Goal: Find specific page/section: Find specific page/section

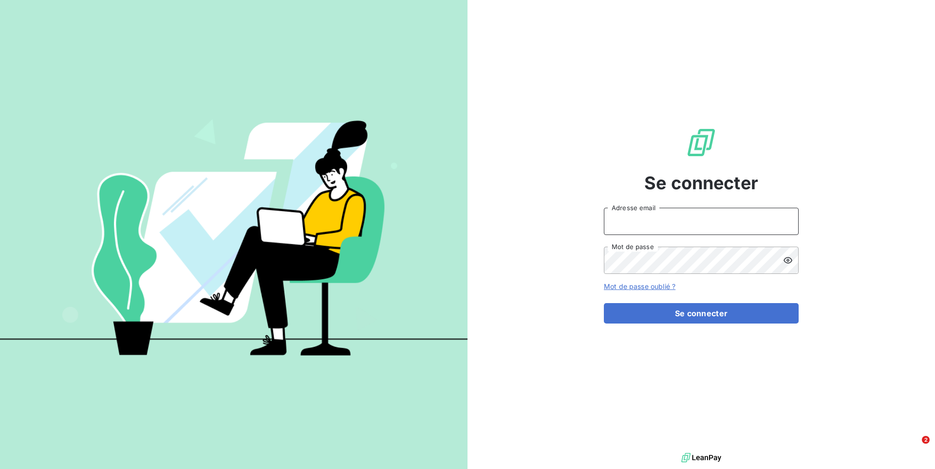
click at [690, 225] on input "Adresse email" at bounding box center [701, 221] width 195 height 27
type input "[PERSON_NAME][EMAIL_ADDRESS][DOMAIN_NAME]"
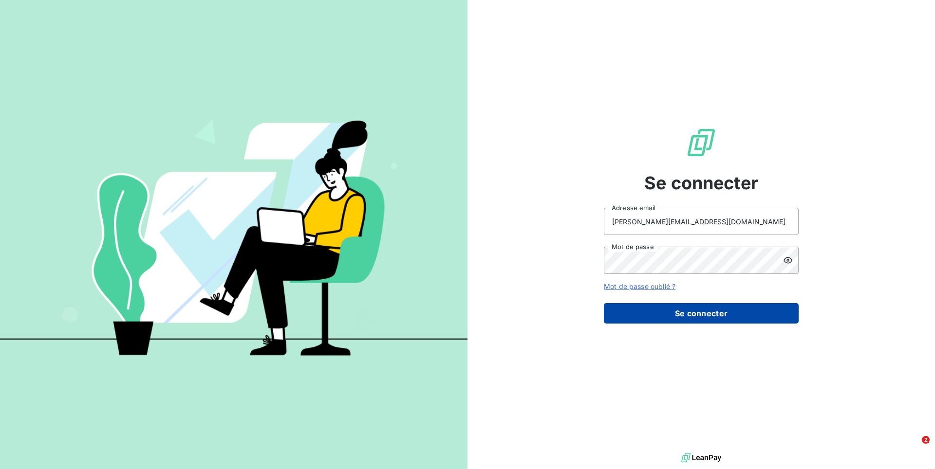
click at [695, 313] on button "Se connecter" at bounding box center [701, 313] width 195 height 20
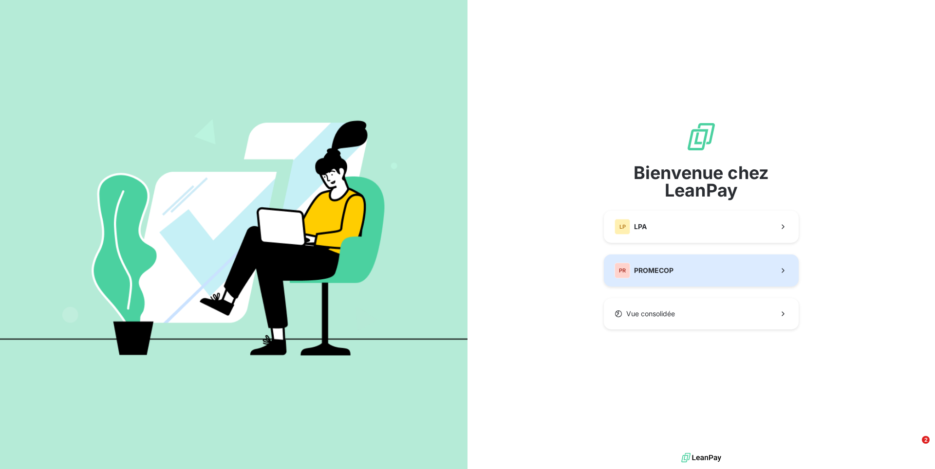
click at [671, 263] on div "PR PROMECOP" at bounding box center [644, 271] width 59 height 16
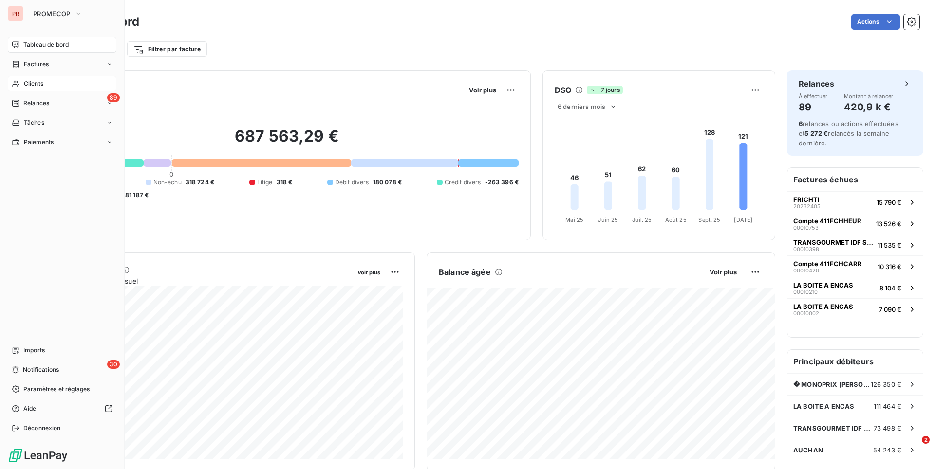
click at [39, 81] on span "Clients" at bounding box center [33, 83] width 19 height 9
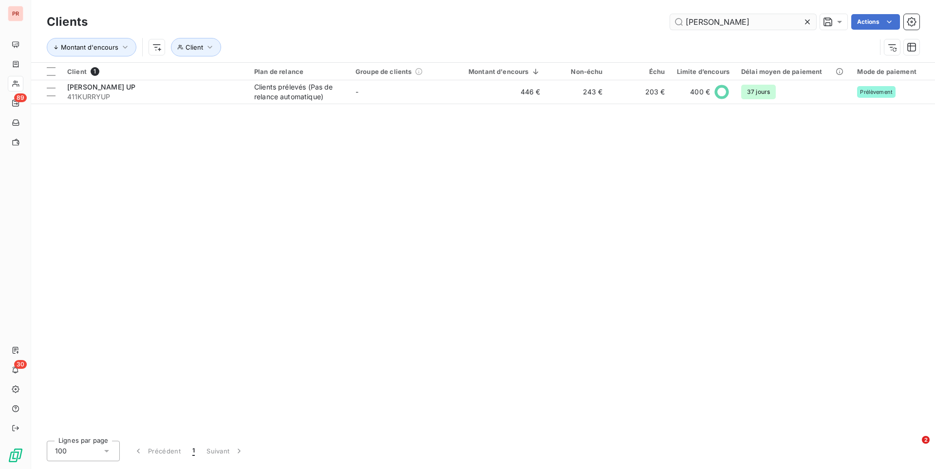
click at [698, 19] on input "[PERSON_NAME]" at bounding box center [743, 22] width 146 height 16
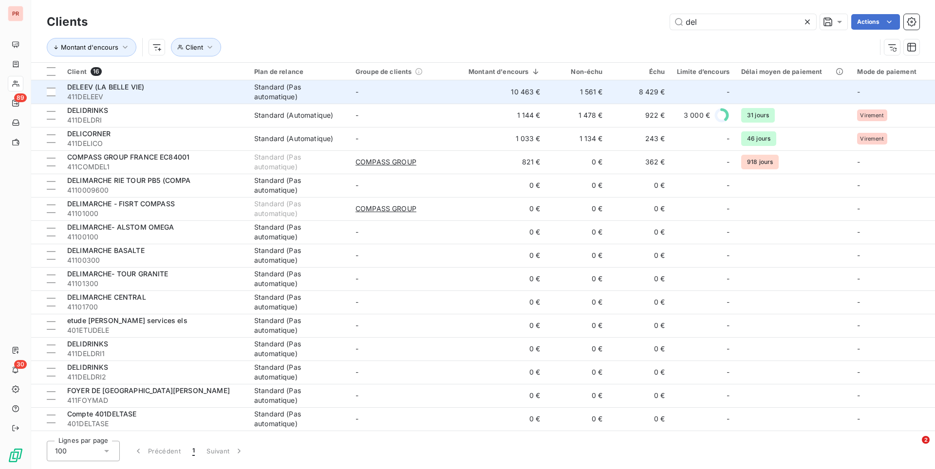
type input "del"
click at [264, 92] on div "Standard (Pas automatique)" at bounding box center [299, 91] width 90 height 19
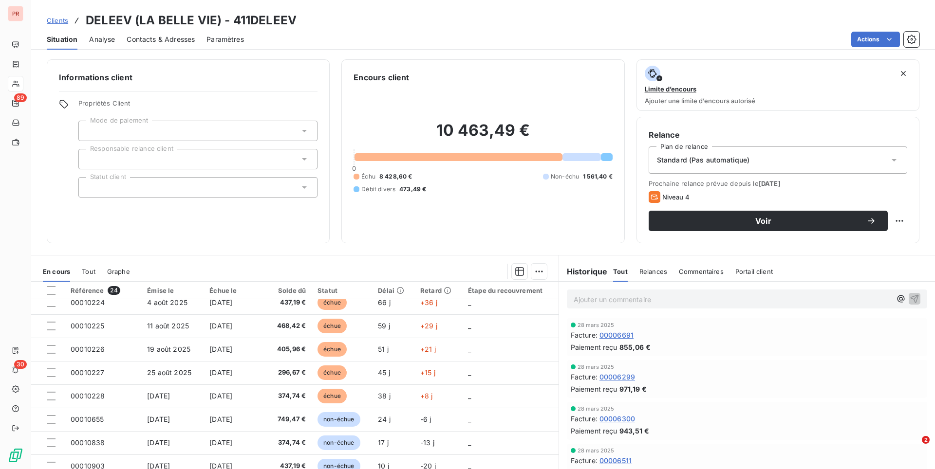
scroll to position [378, 0]
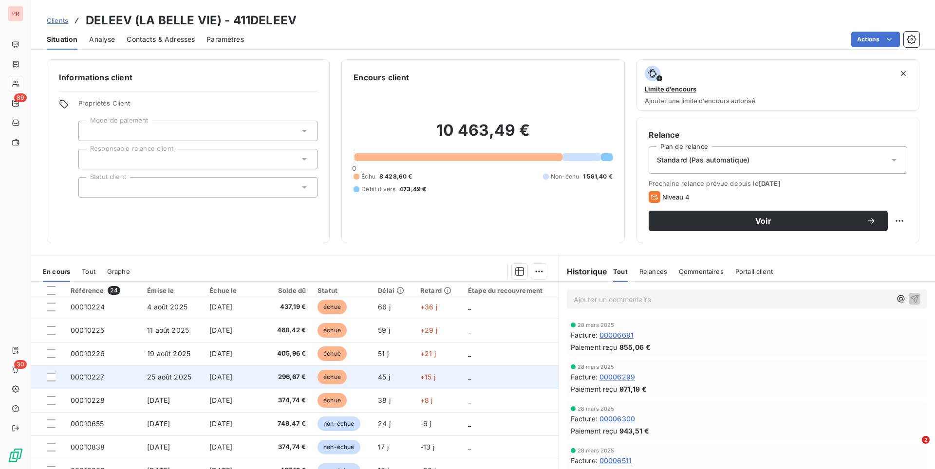
click at [309, 373] on td "296,67 €" at bounding box center [288, 377] width 45 height 23
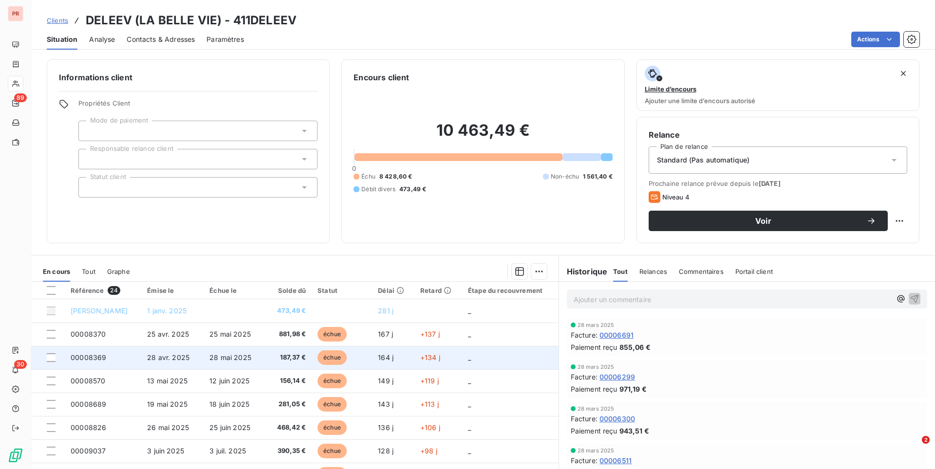
click at [282, 356] on span "187,37 €" at bounding box center [289, 358] width 34 height 10
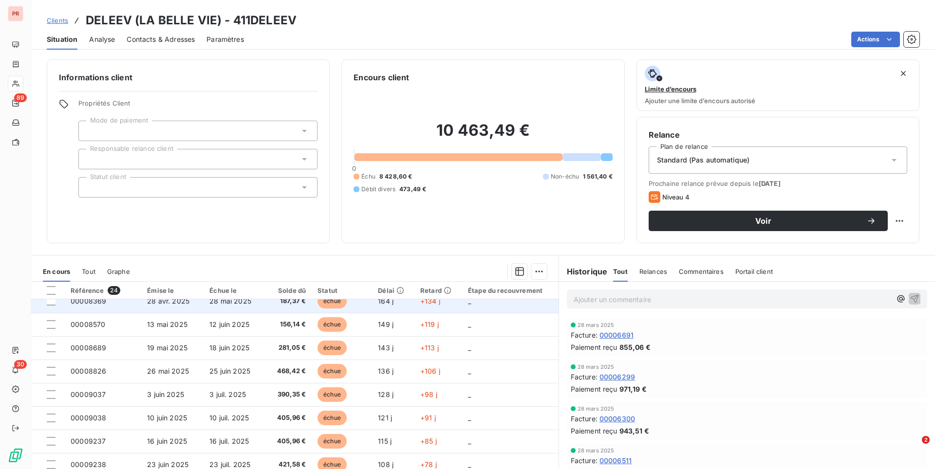
scroll to position [48, 0]
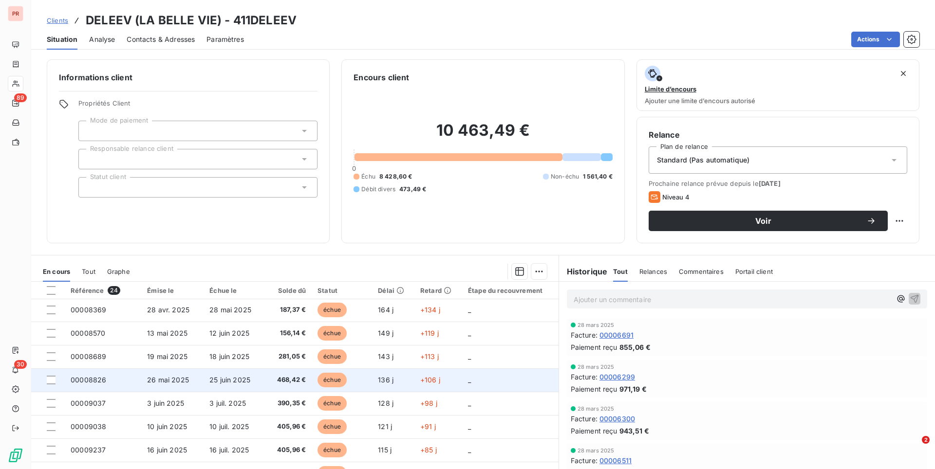
click at [258, 376] on td "25 juin 2025" at bounding box center [235, 380] width 63 height 23
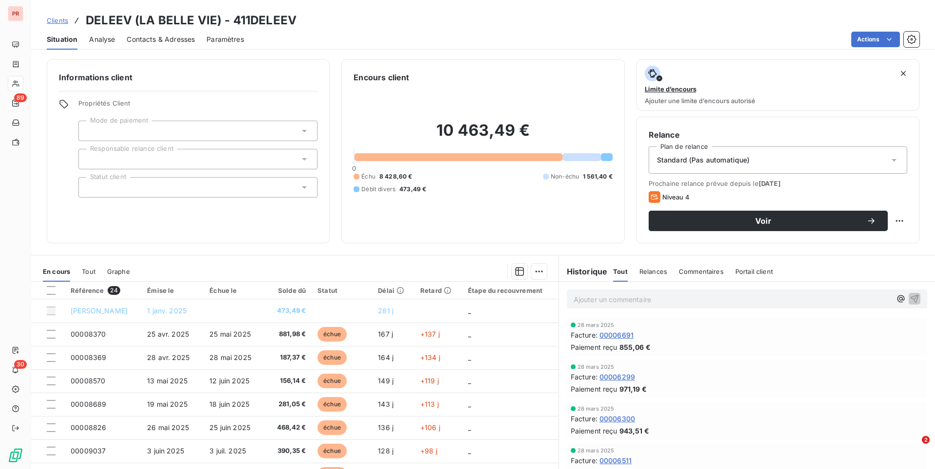
click at [149, 40] on span "Contacts & Adresses" at bounding box center [161, 40] width 68 height 10
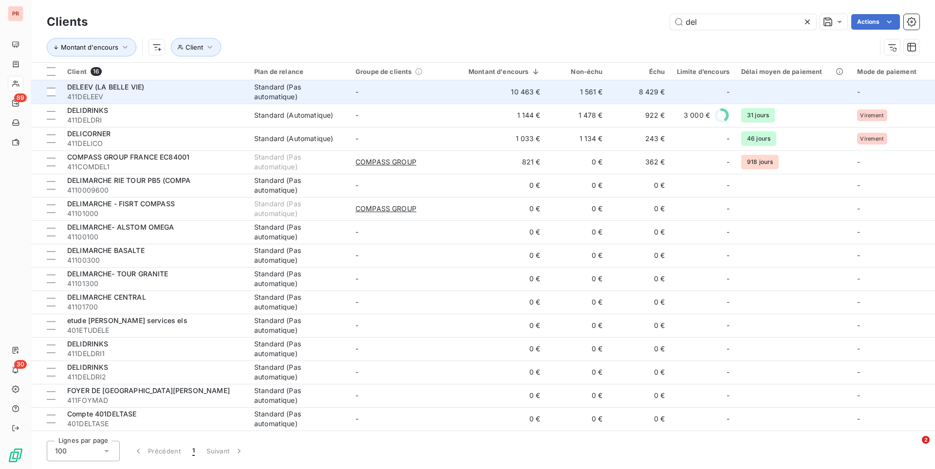
click at [90, 96] on span "411DELEEV" at bounding box center [154, 97] width 175 height 10
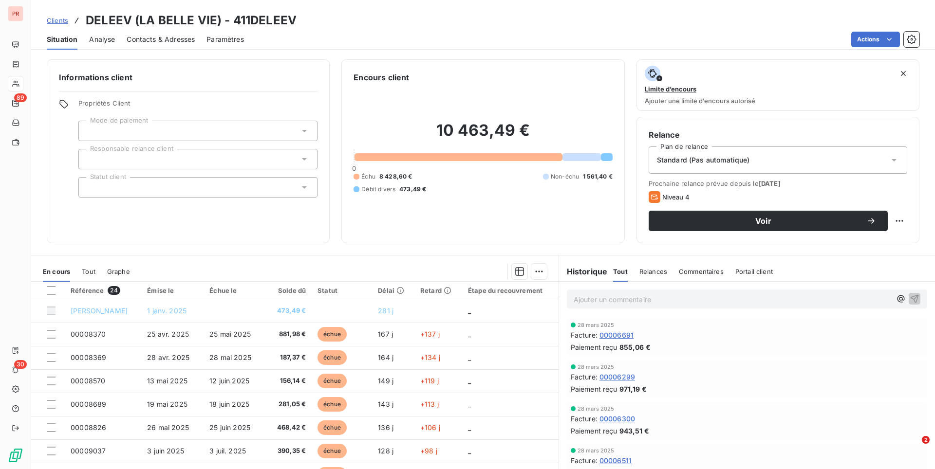
click at [698, 273] on span "Commentaires" at bounding box center [701, 272] width 45 height 8
click at [696, 273] on span "Commentaires" at bounding box center [701, 272] width 45 height 8
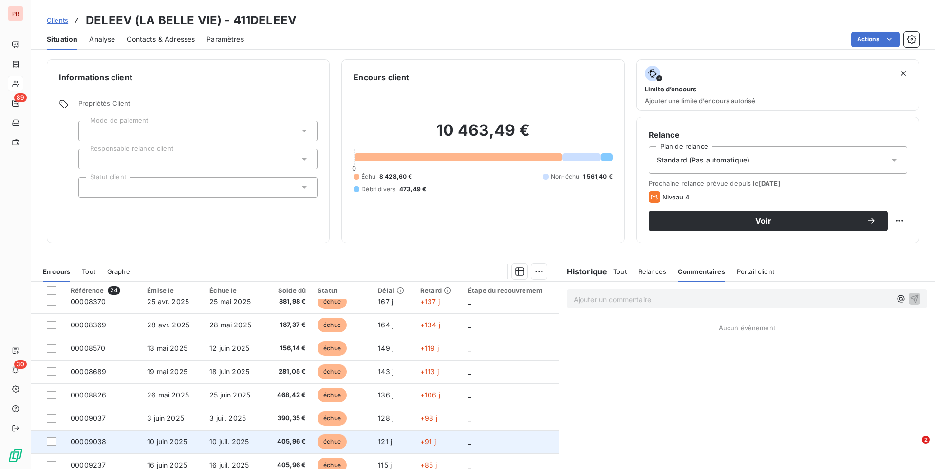
scroll to position [27, 0]
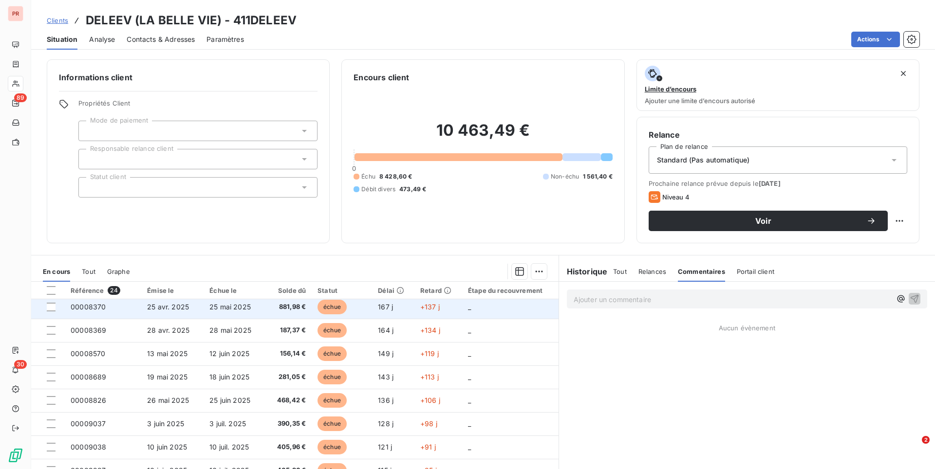
click at [290, 308] on span "881,98 €" at bounding box center [289, 307] width 34 height 10
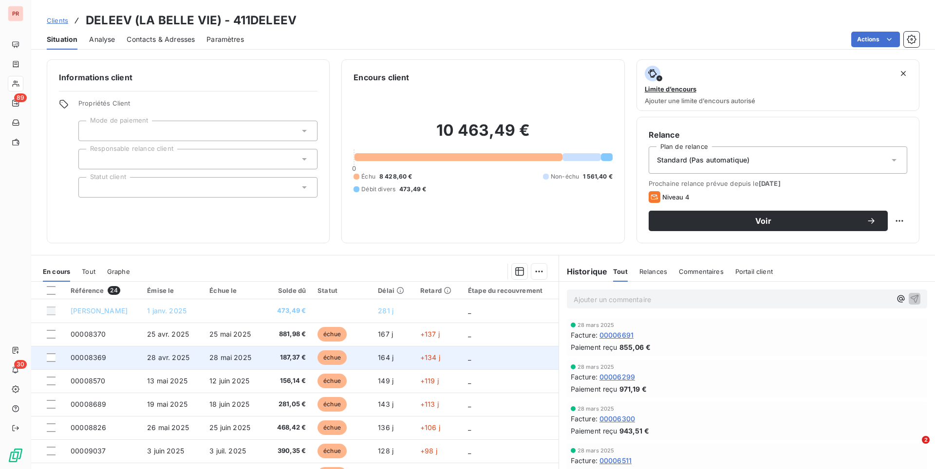
click at [278, 363] on td "187,37 €" at bounding box center [288, 357] width 45 height 23
click at [314, 364] on td "échue" at bounding box center [342, 357] width 60 height 23
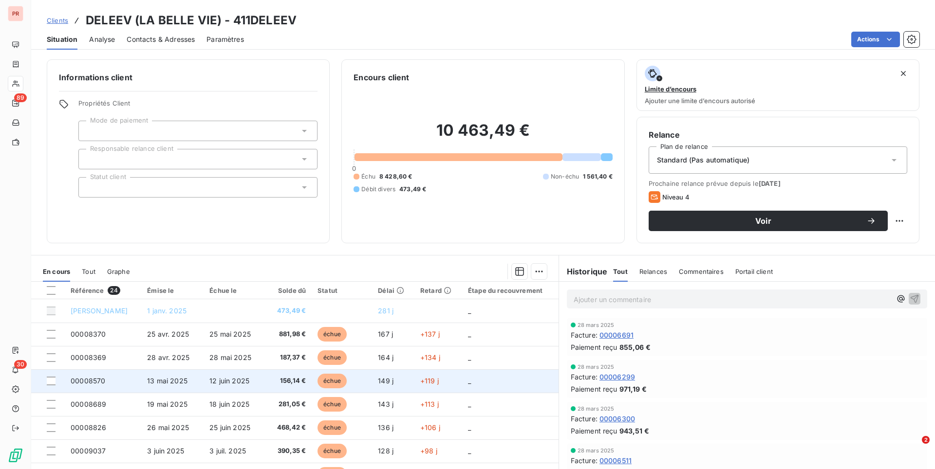
click at [270, 376] on td "156,14 €" at bounding box center [288, 381] width 45 height 23
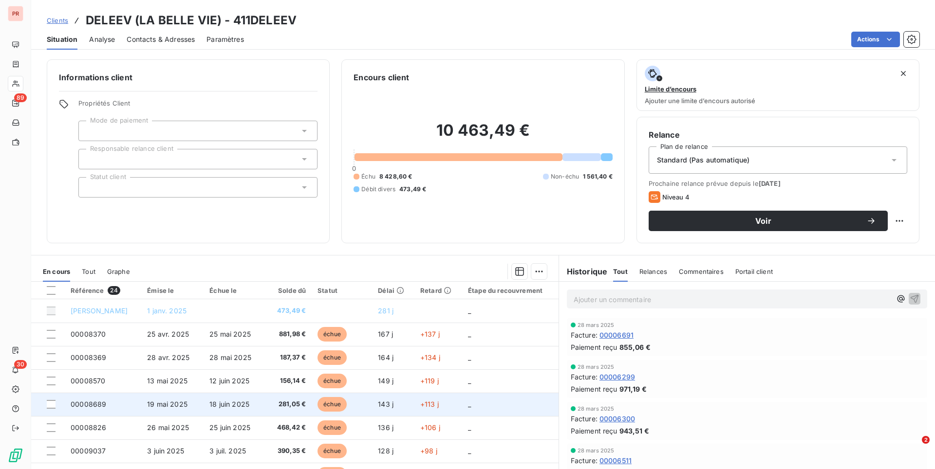
click at [288, 405] on span "281,05 €" at bounding box center [289, 405] width 34 height 10
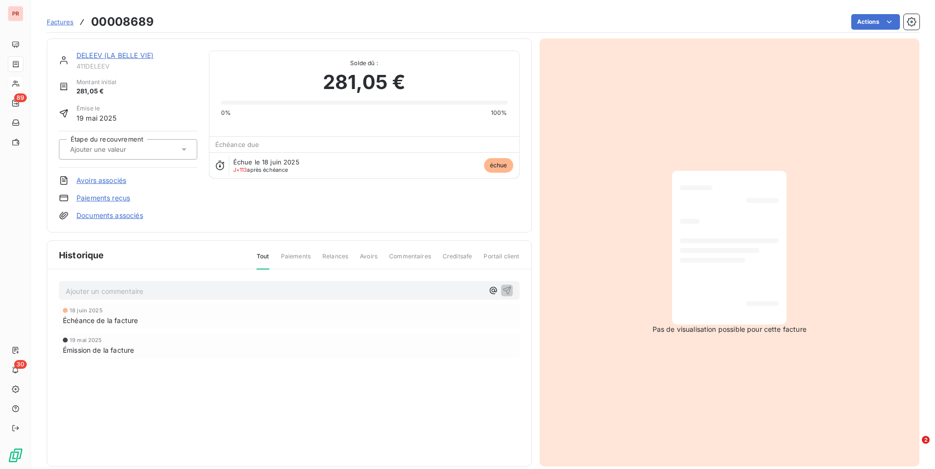
scroll to position [13, 0]
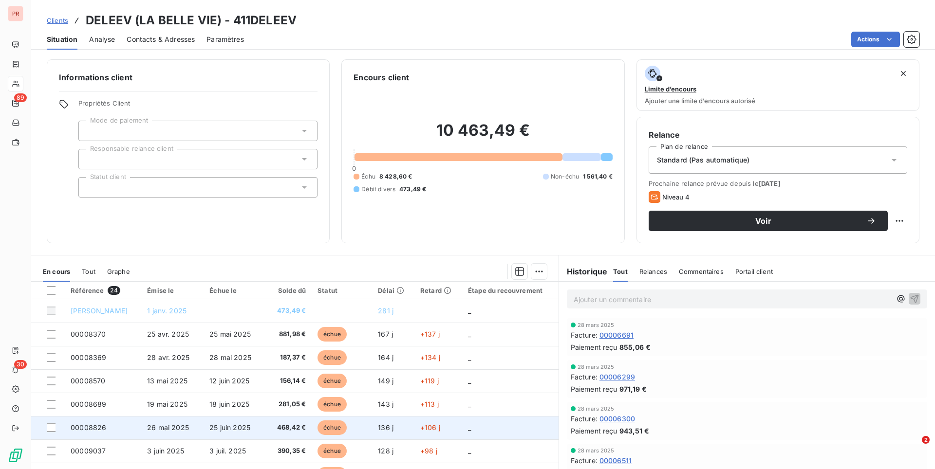
click at [273, 432] on span "468,42 €" at bounding box center [289, 428] width 34 height 10
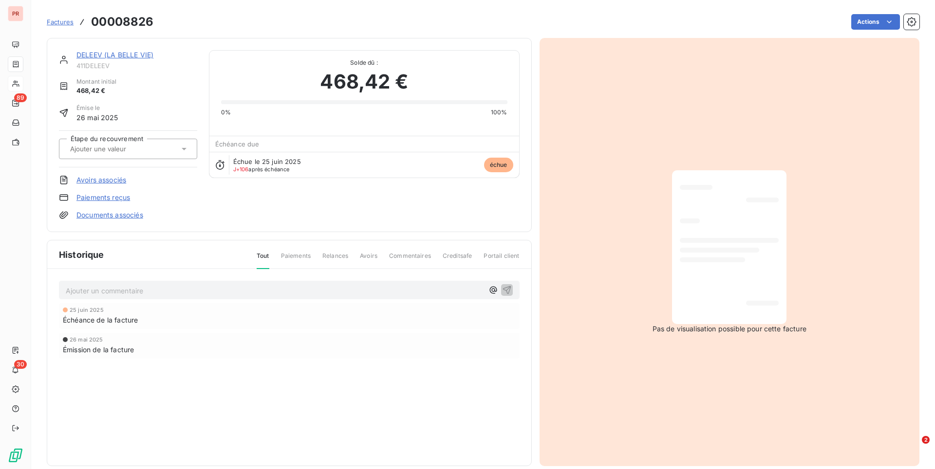
scroll to position [13, 0]
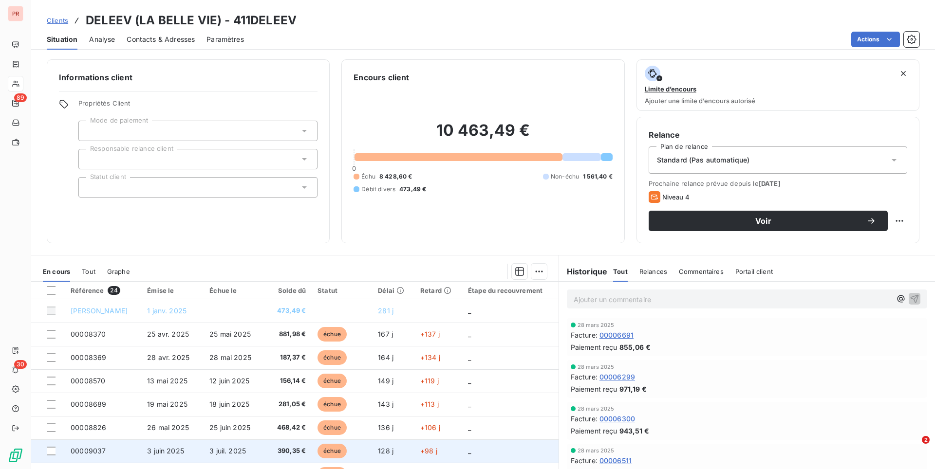
click at [267, 445] on td "390,35 €" at bounding box center [288, 451] width 45 height 23
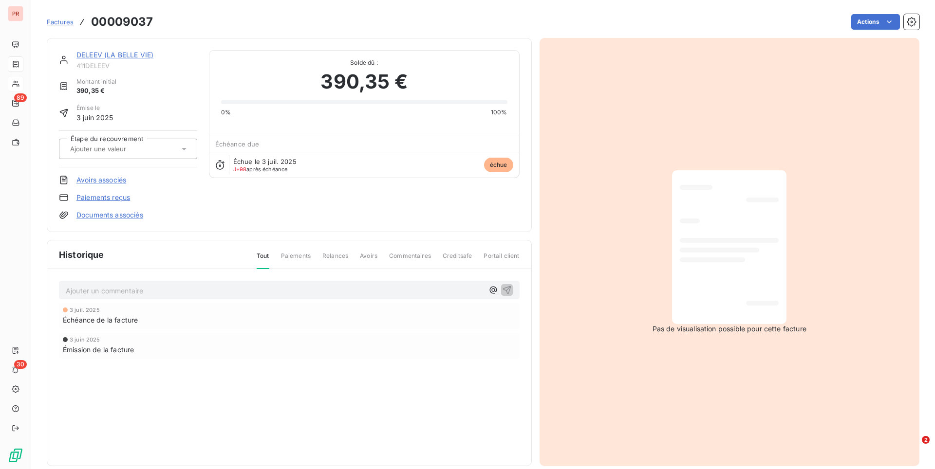
scroll to position [13, 0]
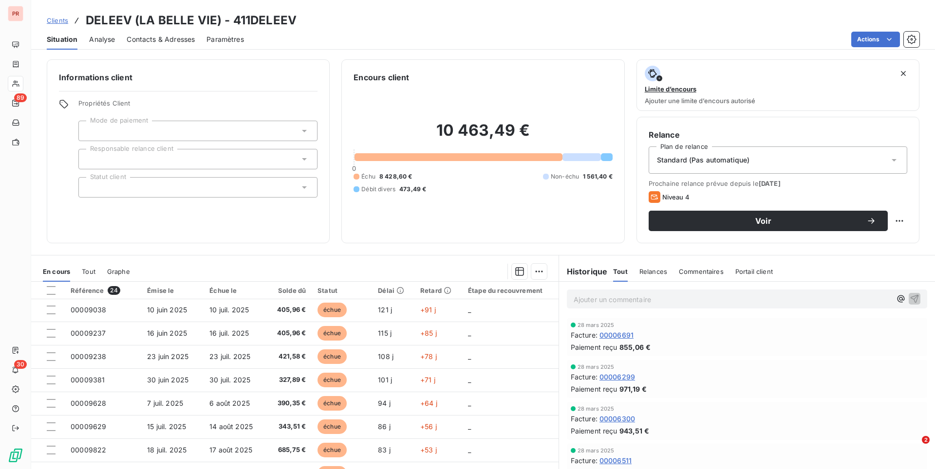
scroll to position [167, 0]
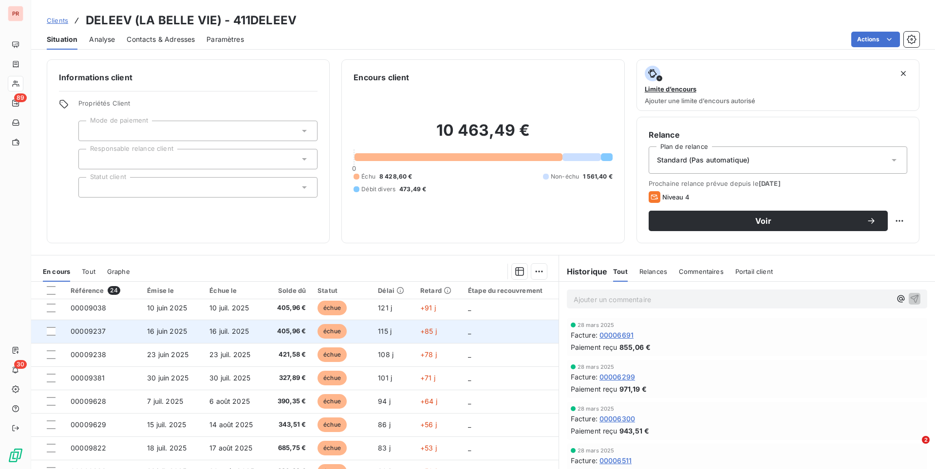
click at [277, 335] on span "405,96 €" at bounding box center [289, 332] width 34 height 10
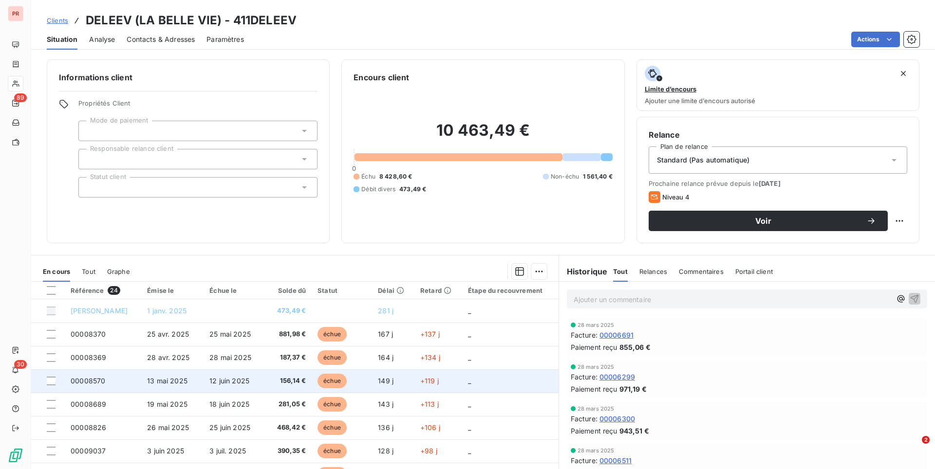
click at [279, 388] on td "156,14 €" at bounding box center [288, 381] width 45 height 23
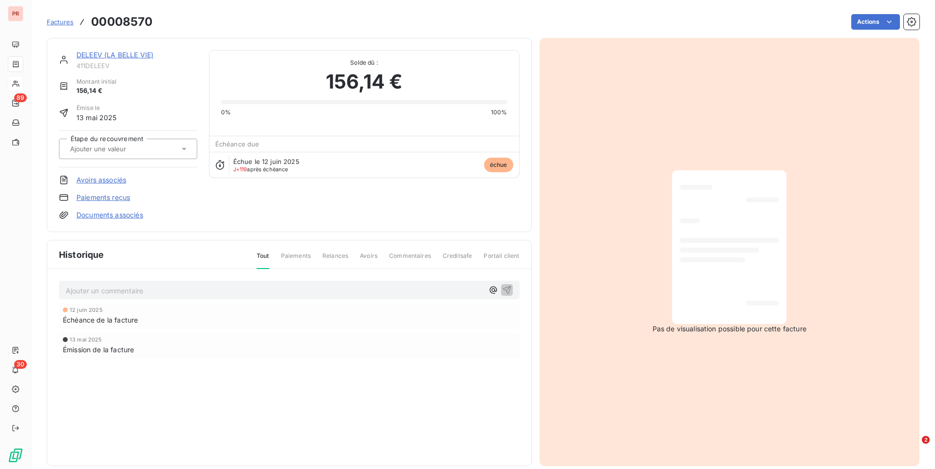
scroll to position [13, 0]
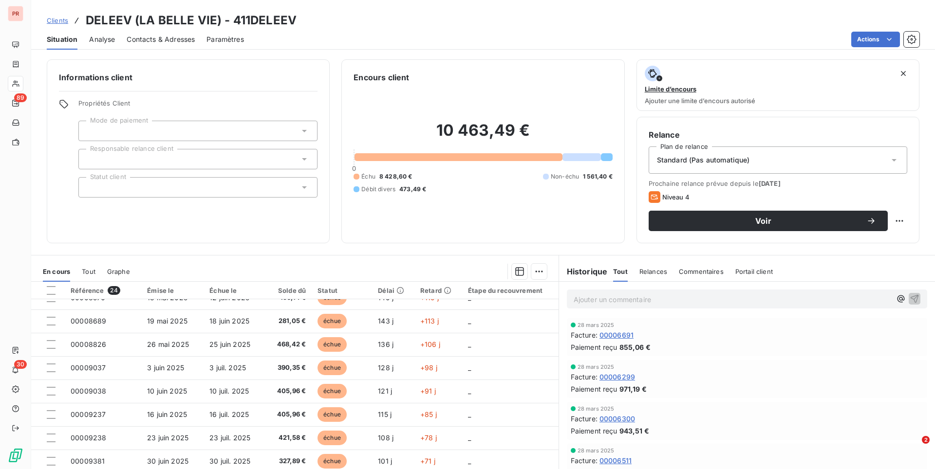
scroll to position [87, 0]
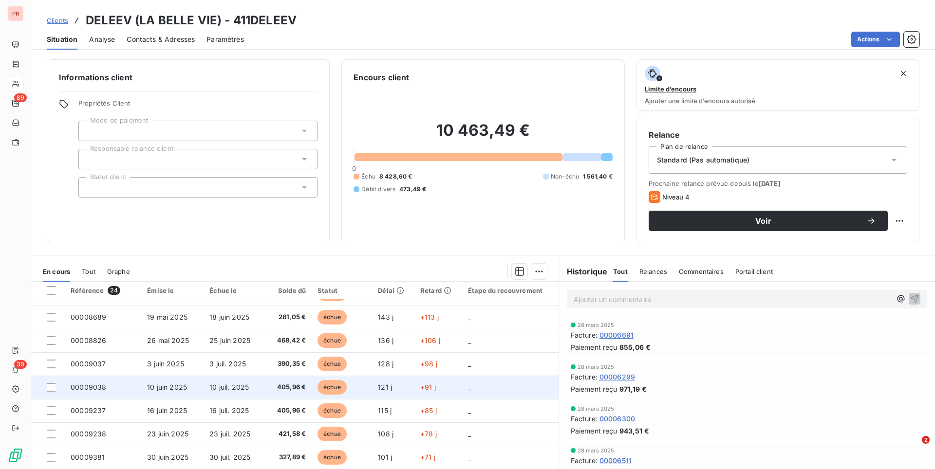
click at [279, 390] on span "405,96 €" at bounding box center [289, 388] width 34 height 10
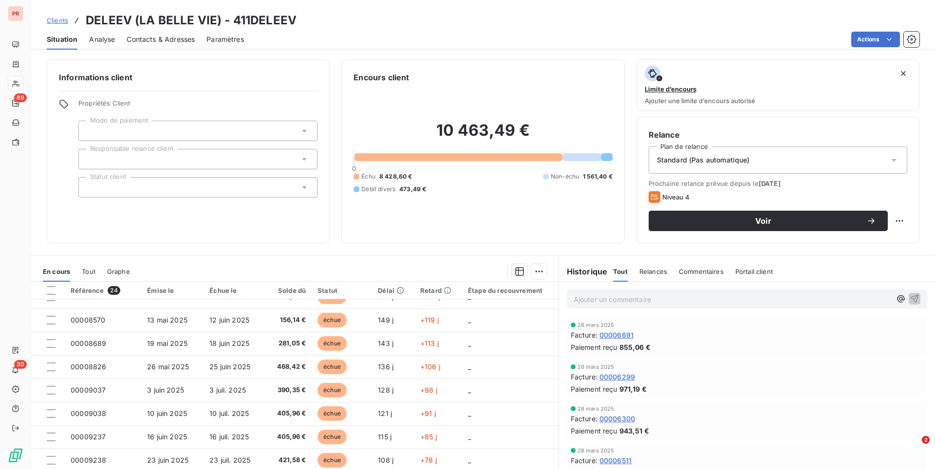
scroll to position [61, 0]
click at [279, 390] on span "390,35 €" at bounding box center [289, 390] width 34 height 10
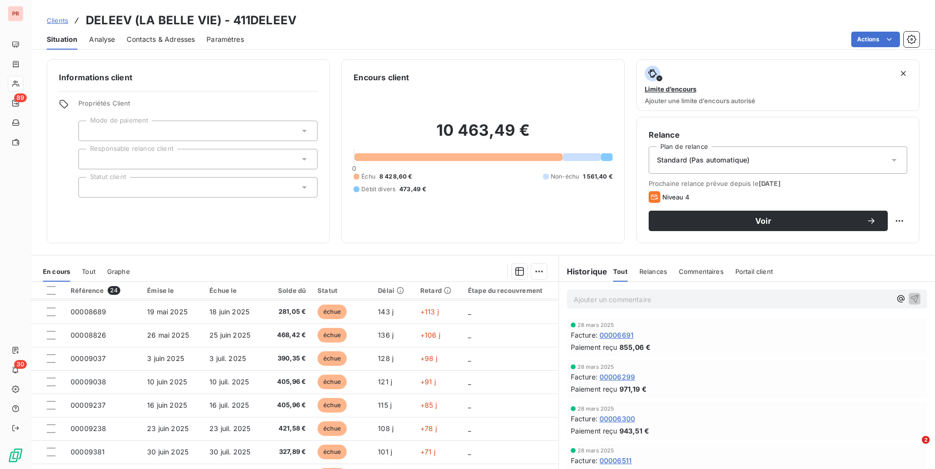
scroll to position [95, 0]
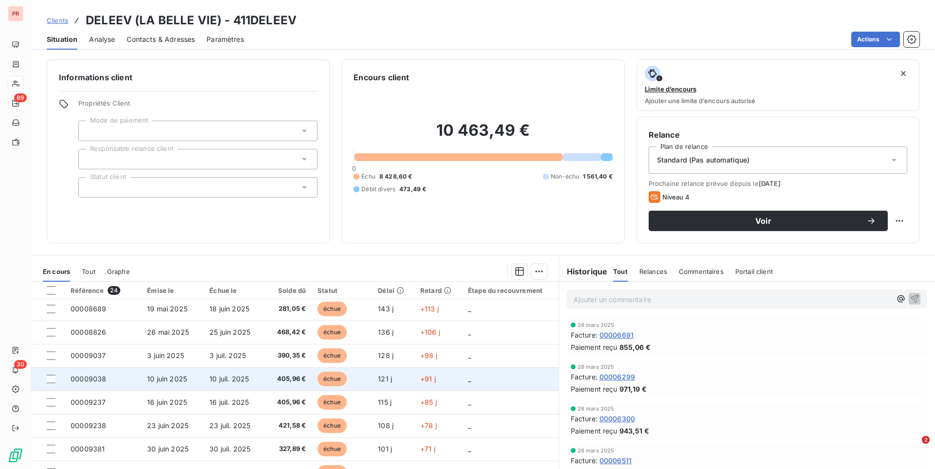
click at [281, 383] on span "405,96 €" at bounding box center [289, 379] width 34 height 10
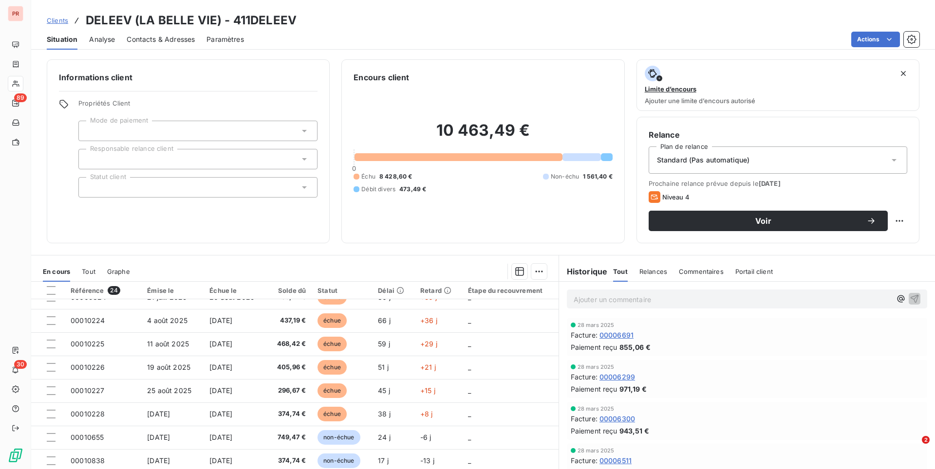
scroll to position [391, 0]
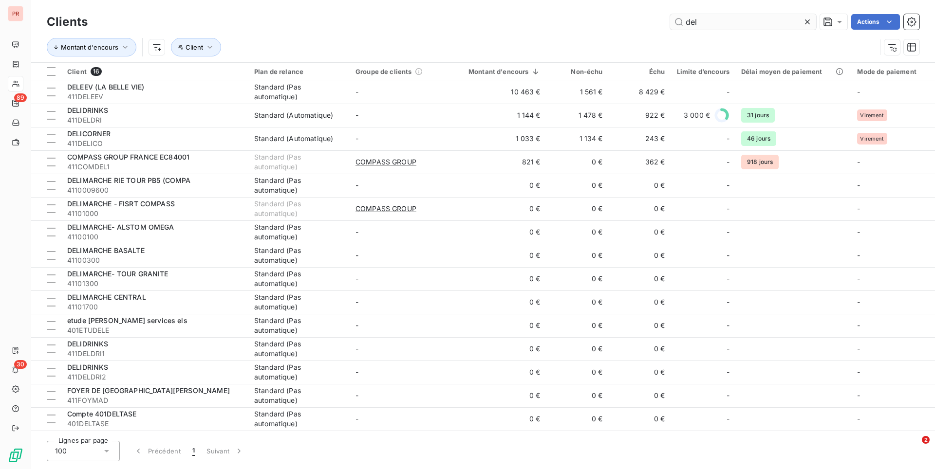
click at [750, 25] on input "del" at bounding box center [743, 22] width 146 height 16
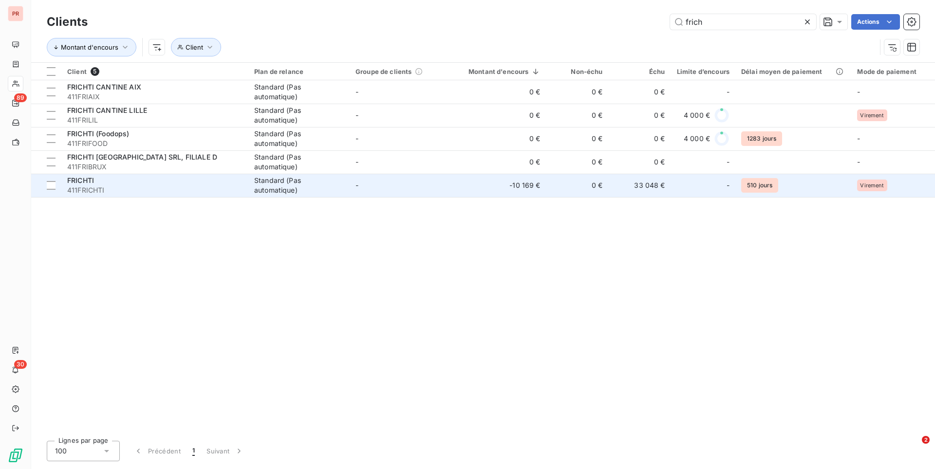
type input "frich"
click at [467, 179] on td "-10 169 €" at bounding box center [498, 185] width 95 height 23
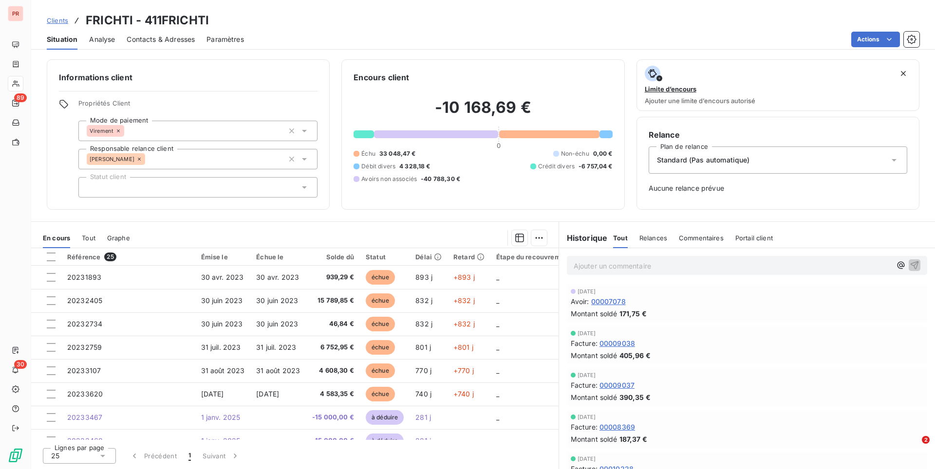
click at [689, 241] on span "Commentaires" at bounding box center [701, 238] width 45 height 8
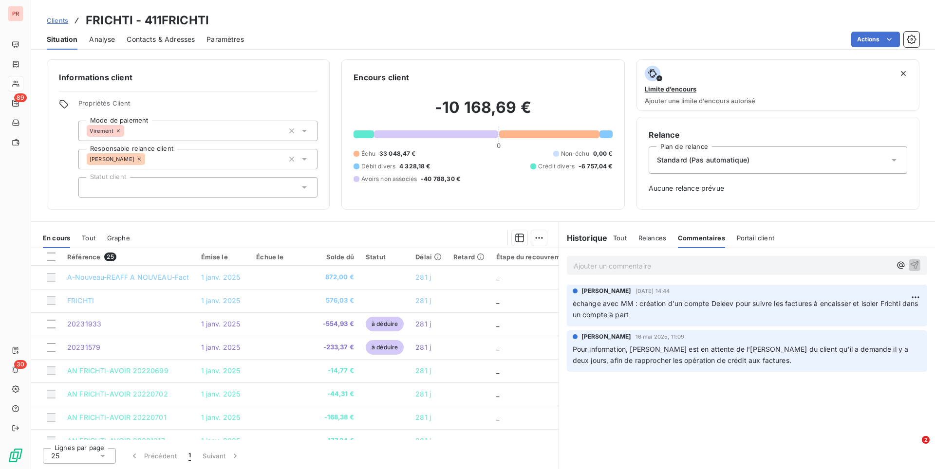
scroll to position [239, 0]
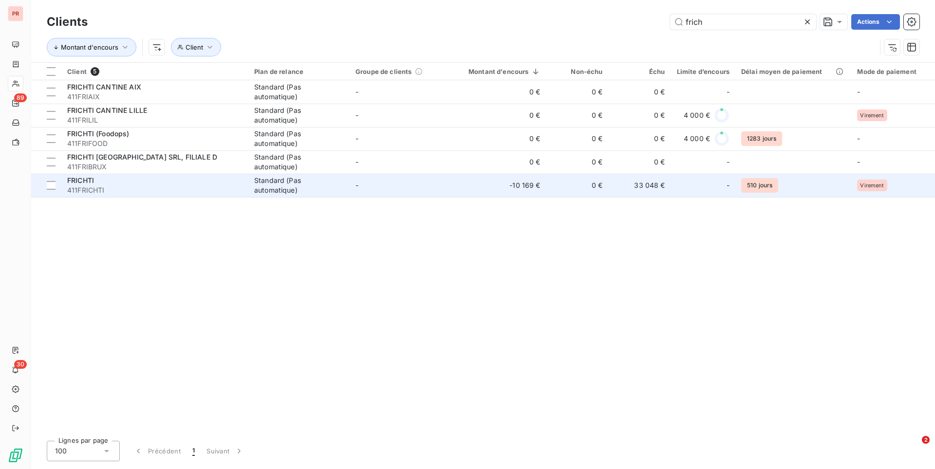
click at [340, 186] on div "Standard (Pas automatique)" at bounding box center [299, 185] width 90 height 19
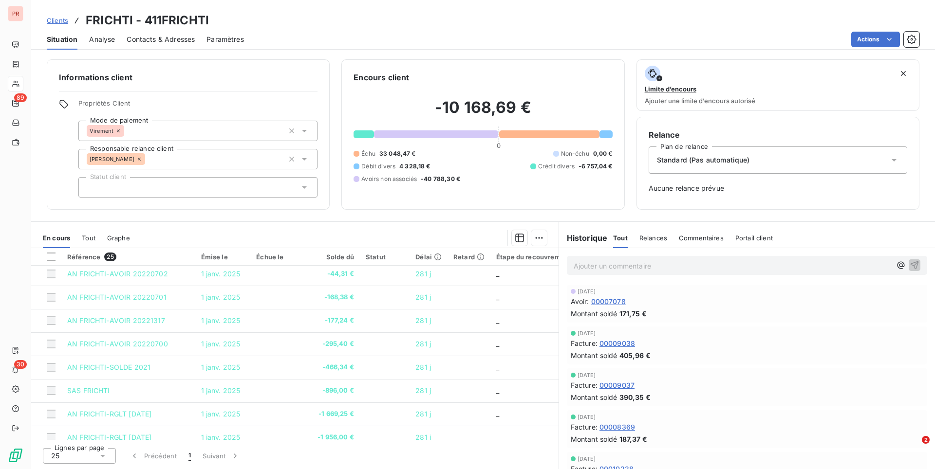
scroll to position [414, 0]
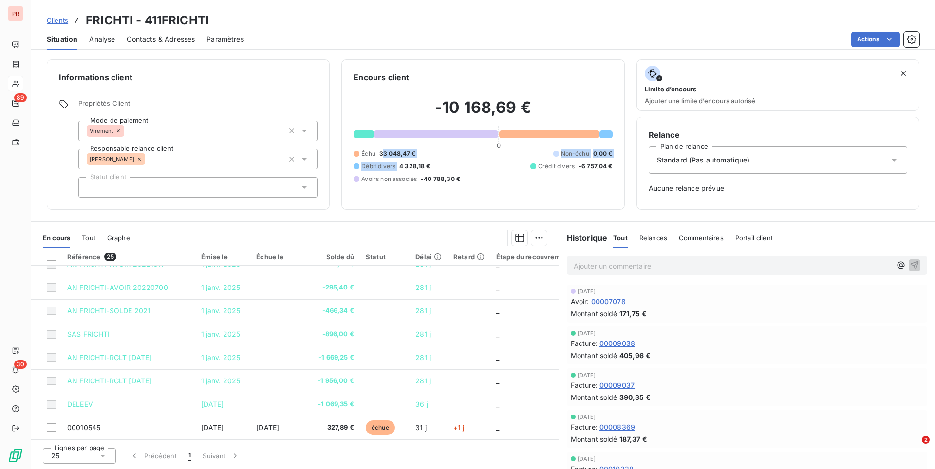
drag, startPoint x: 383, startPoint y: 151, endPoint x: 430, endPoint y: 152, distance: 47.7
click at [430, 152] on div "Échu 33 048,47 € Non-échu 0,00 € Débit divers 4 328,18 € Crédit divers -6 757,0…" at bounding box center [483, 166] width 259 height 34
click at [406, 164] on span "4 328,18 €" at bounding box center [414, 166] width 31 height 9
drag, startPoint x: 416, startPoint y: 180, endPoint x: 448, endPoint y: 180, distance: 32.1
click at [448, 180] on div "Avoirs non associés -40 788,30 €" at bounding box center [407, 179] width 107 height 9
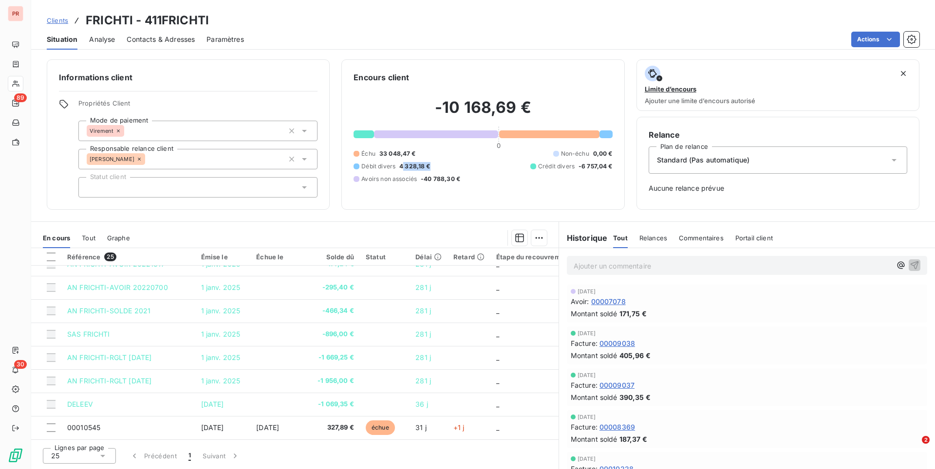
drag, startPoint x: 404, startPoint y: 162, endPoint x: 437, endPoint y: 162, distance: 33.6
click at [437, 162] on div "Échu 33 048,47 € Non-échu 0,00 € Débit divers 4 328,18 € Crédit divers -6 757,0…" at bounding box center [483, 166] width 259 height 34
drag, startPoint x: 529, startPoint y: 165, endPoint x: 615, endPoint y: 173, distance: 85.7
click at [615, 173] on div "Encours client -10 168,69 € 0 Échu 33 048,47 € Non-échu 0,00 € Débit divers 4 3…" at bounding box center [482, 134] width 283 height 150
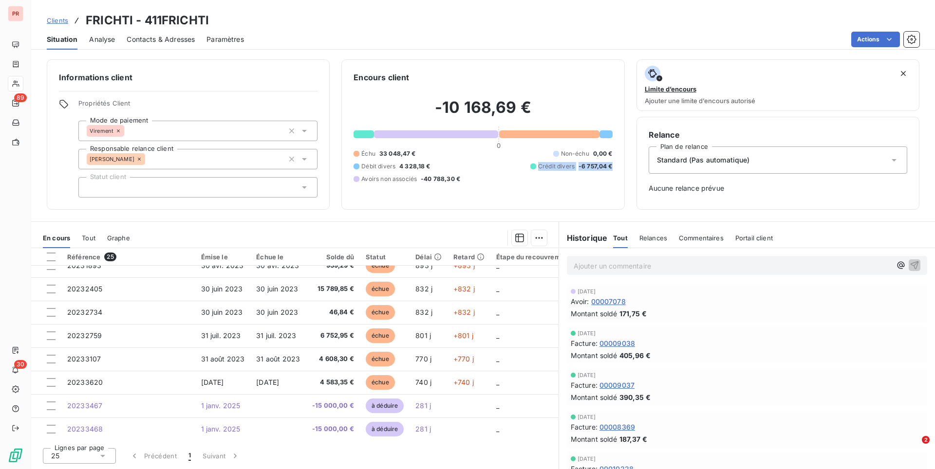
scroll to position [0, 0]
